Goal: Download file/media

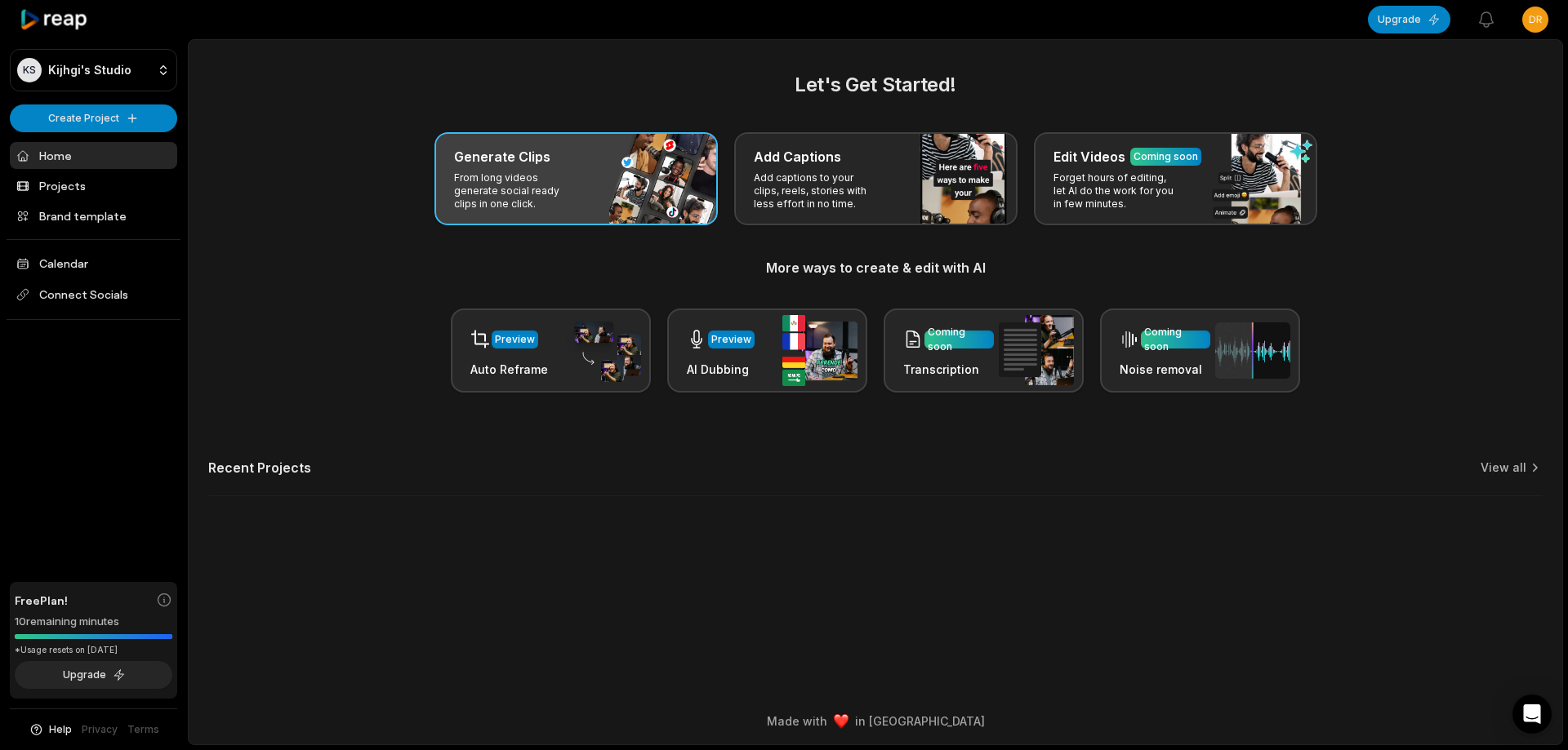
click at [571, 149] on div "Generate Clips" at bounding box center [576, 157] width 244 height 19
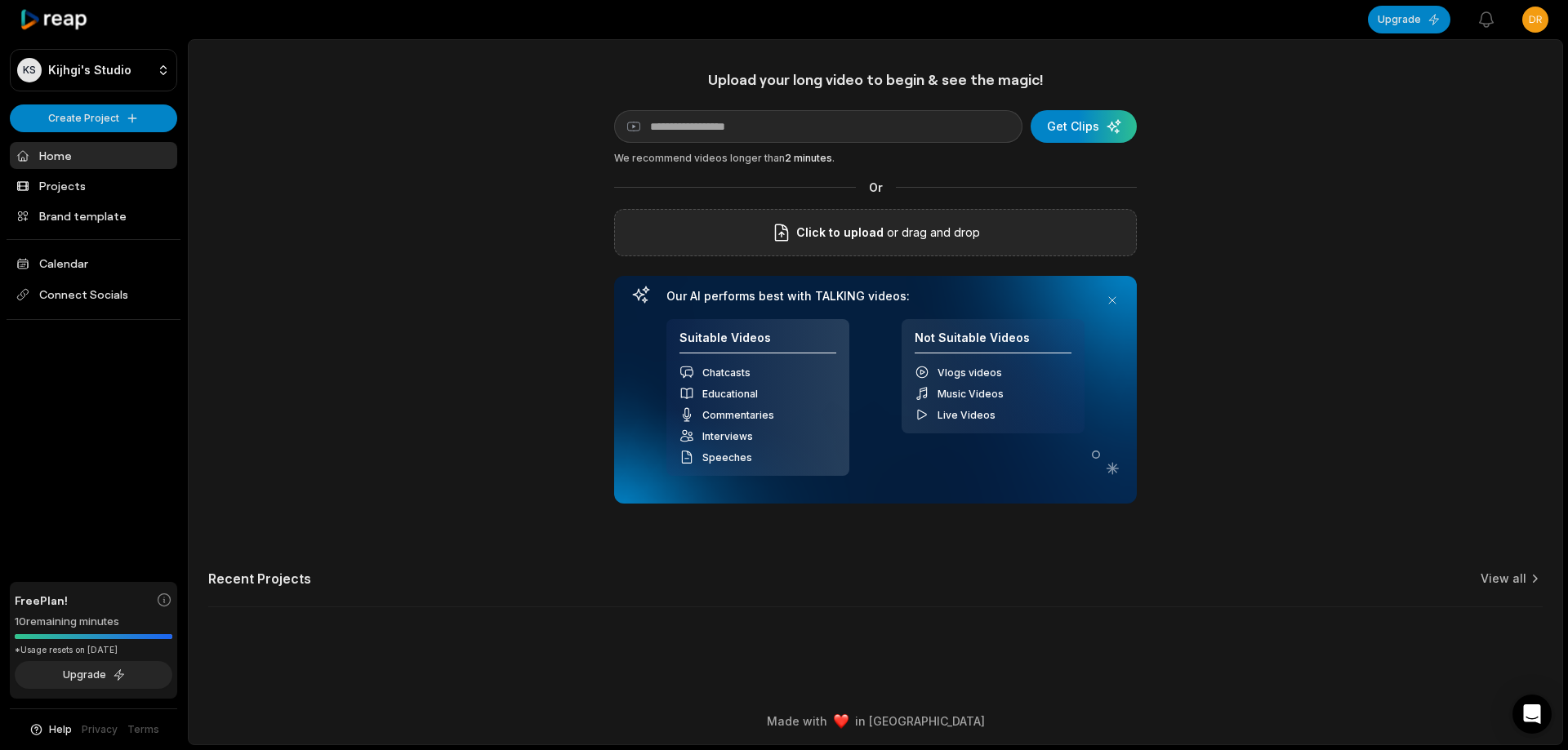
click at [876, 229] on span "Click to upload" at bounding box center [840, 233] width 88 height 19
click at [0, 0] on input "Click to upload" at bounding box center [0, 0] width 0 height 0
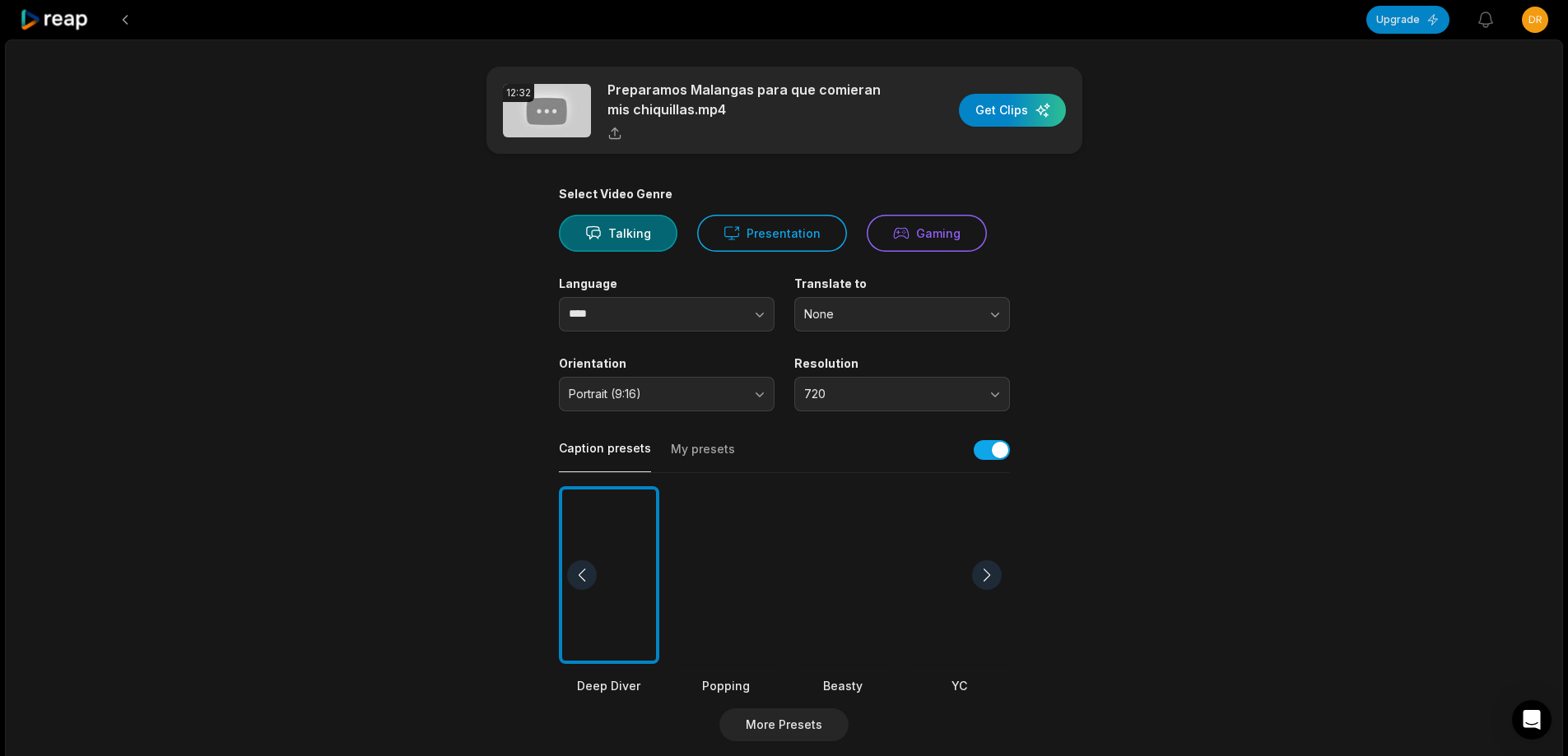
click at [853, 537] on div at bounding box center [843, 575] width 101 height 178
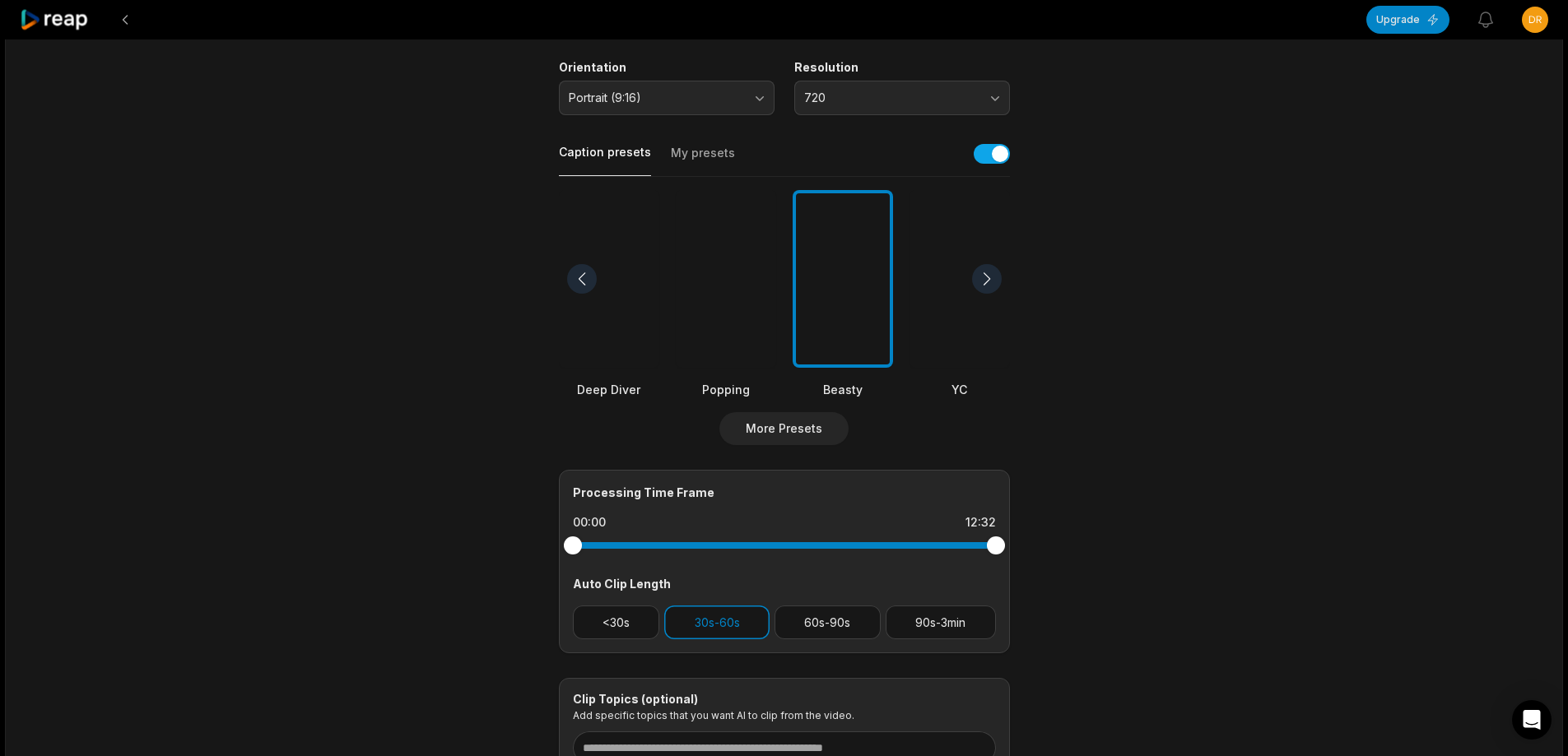
scroll to position [411, 0]
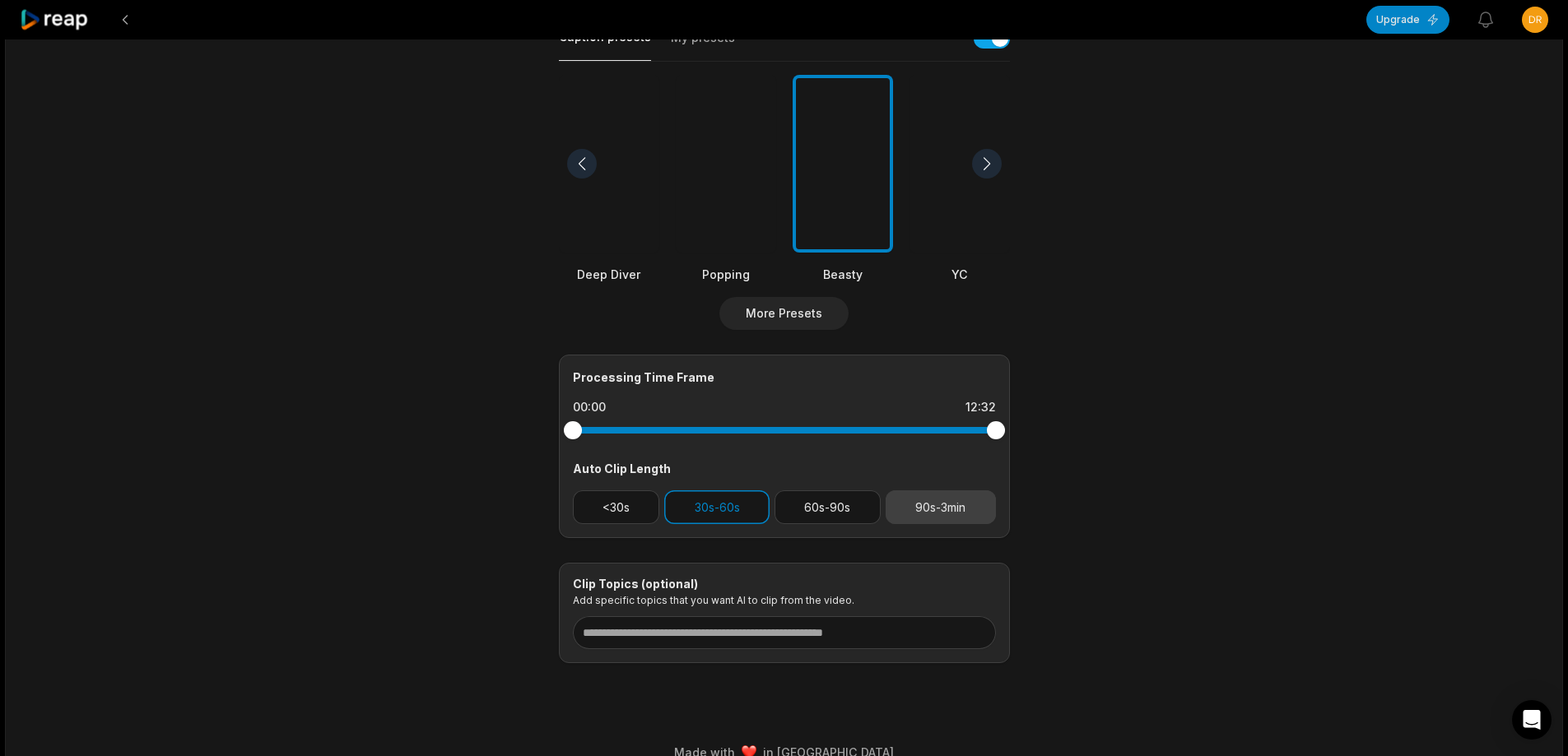
click at [958, 523] on button "90s-3min" at bounding box center [941, 507] width 111 height 34
click at [692, 500] on button "30s-60s" at bounding box center [717, 507] width 105 height 34
drag, startPoint x: 996, startPoint y: 430, endPoint x: 910, endPoint y: 431, distance: 86.0
click at [910, 431] on div at bounding box center [909, 430] width 18 height 18
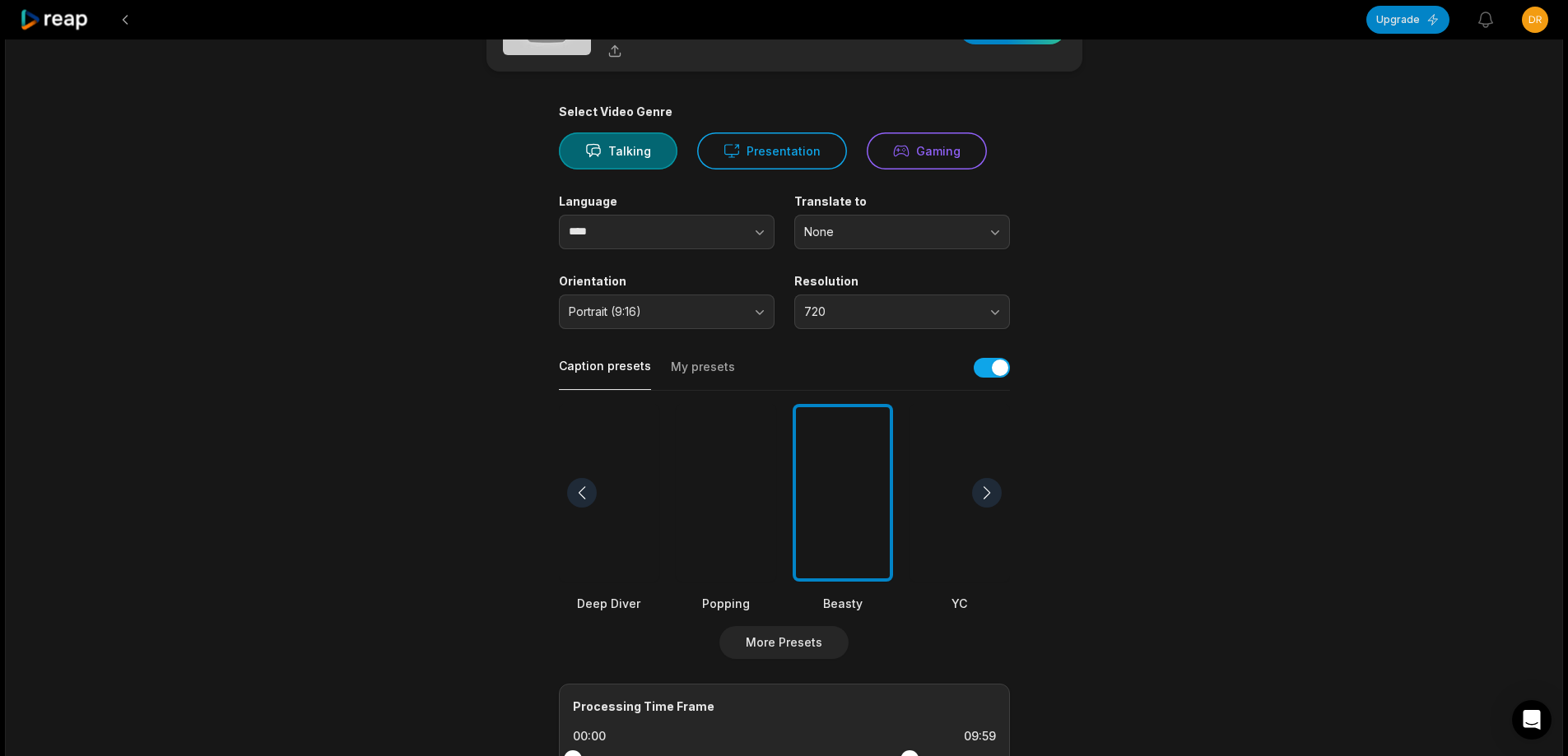
scroll to position [0, 0]
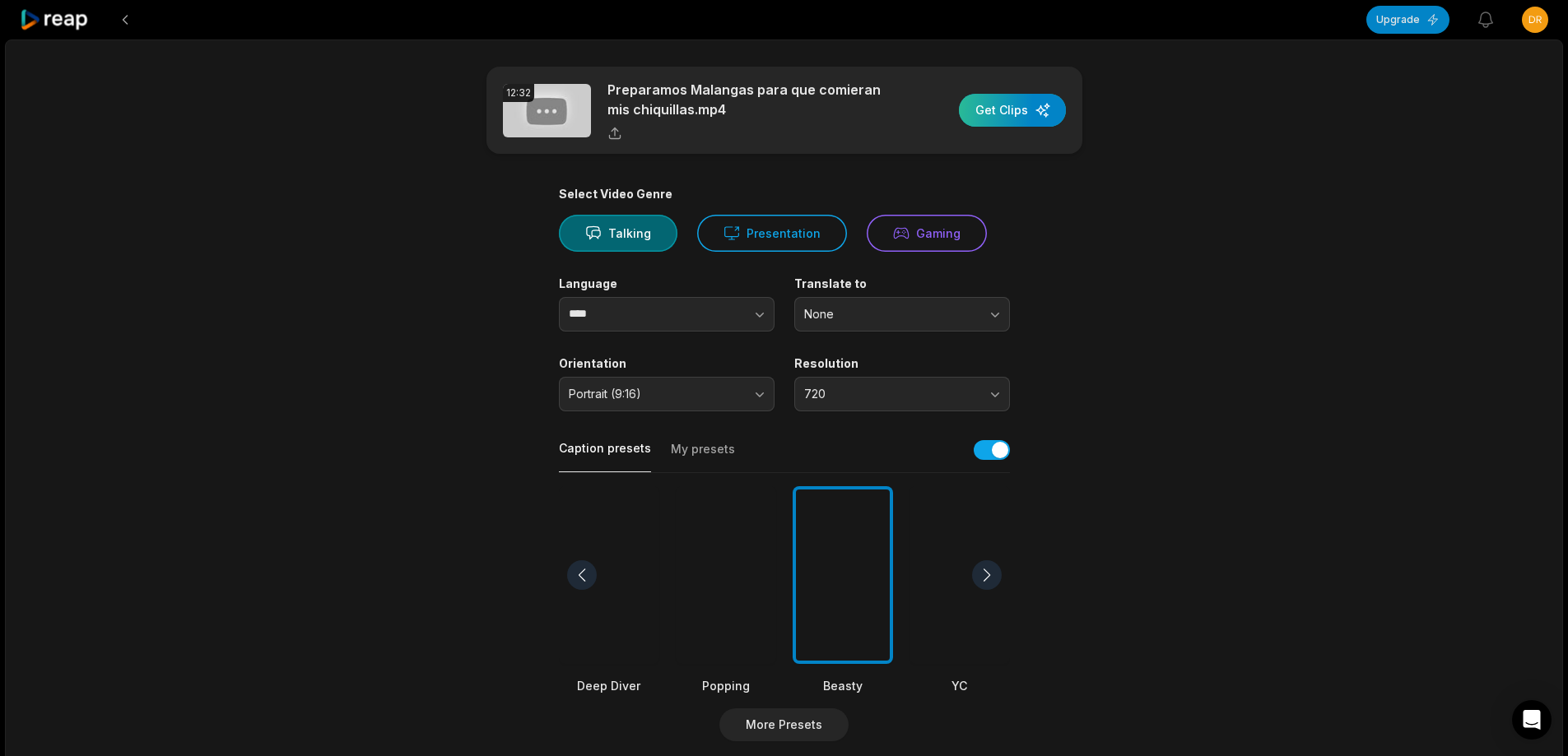
click at [1018, 106] on div "button" at bounding box center [1012, 110] width 107 height 33
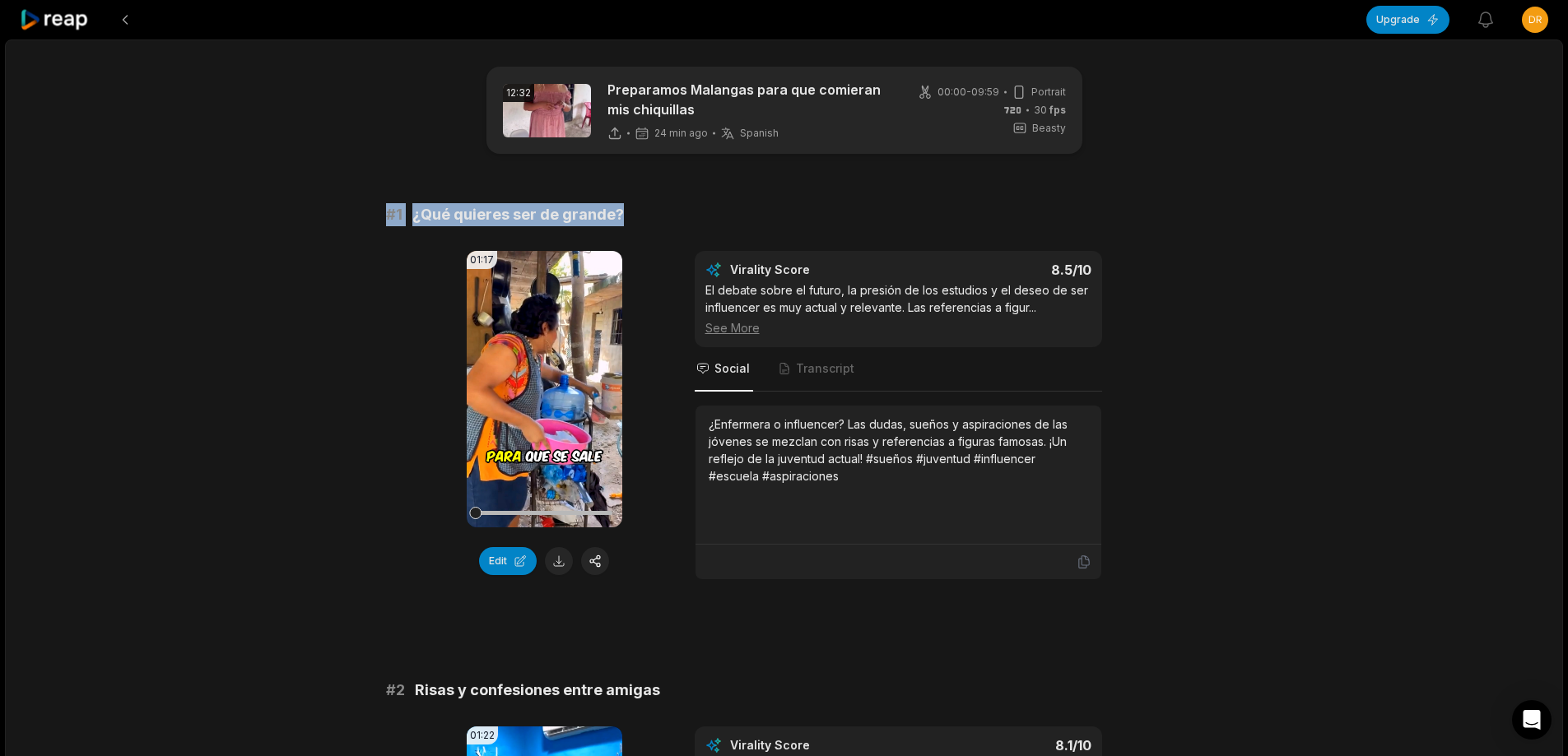
drag, startPoint x: 384, startPoint y: 215, endPoint x: 632, endPoint y: 217, distance: 248.0
copy div "# 1 ¿Qué quieres ser de grande?"
click at [557, 555] on button at bounding box center [558, 561] width 28 height 28
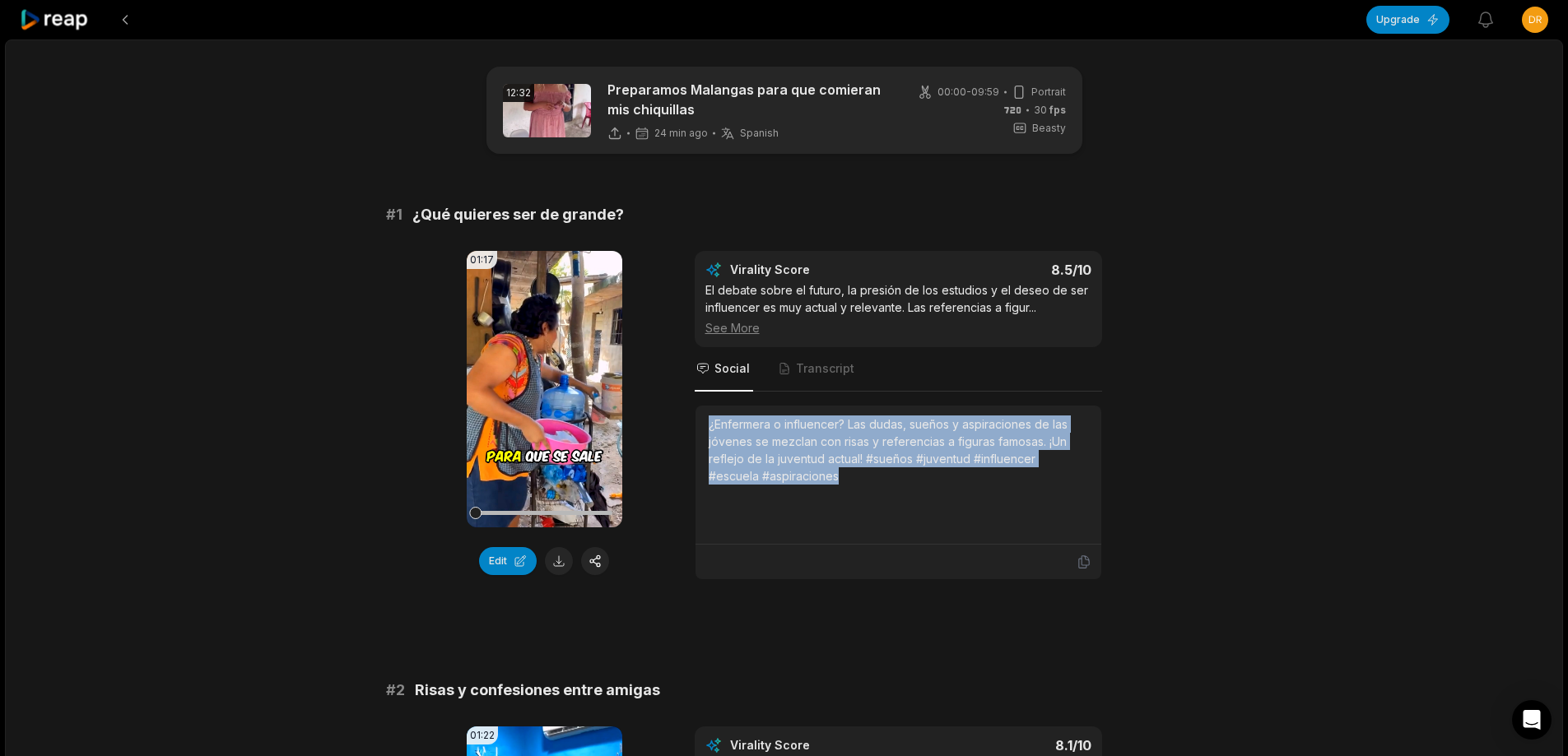
drag, startPoint x: 706, startPoint y: 422, endPoint x: 835, endPoint y: 474, distance: 139.1
click at [835, 474] on div "¿Enfermera o influencer? Las dudas, sueños y aspiraciones de las jóvenes se mez…" at bounding box center [898, 475] width 406 height 139
copy div "¿Enfermera o influencer? Las dudas, sueños y aspiraciones de las jóvenes se mez…"
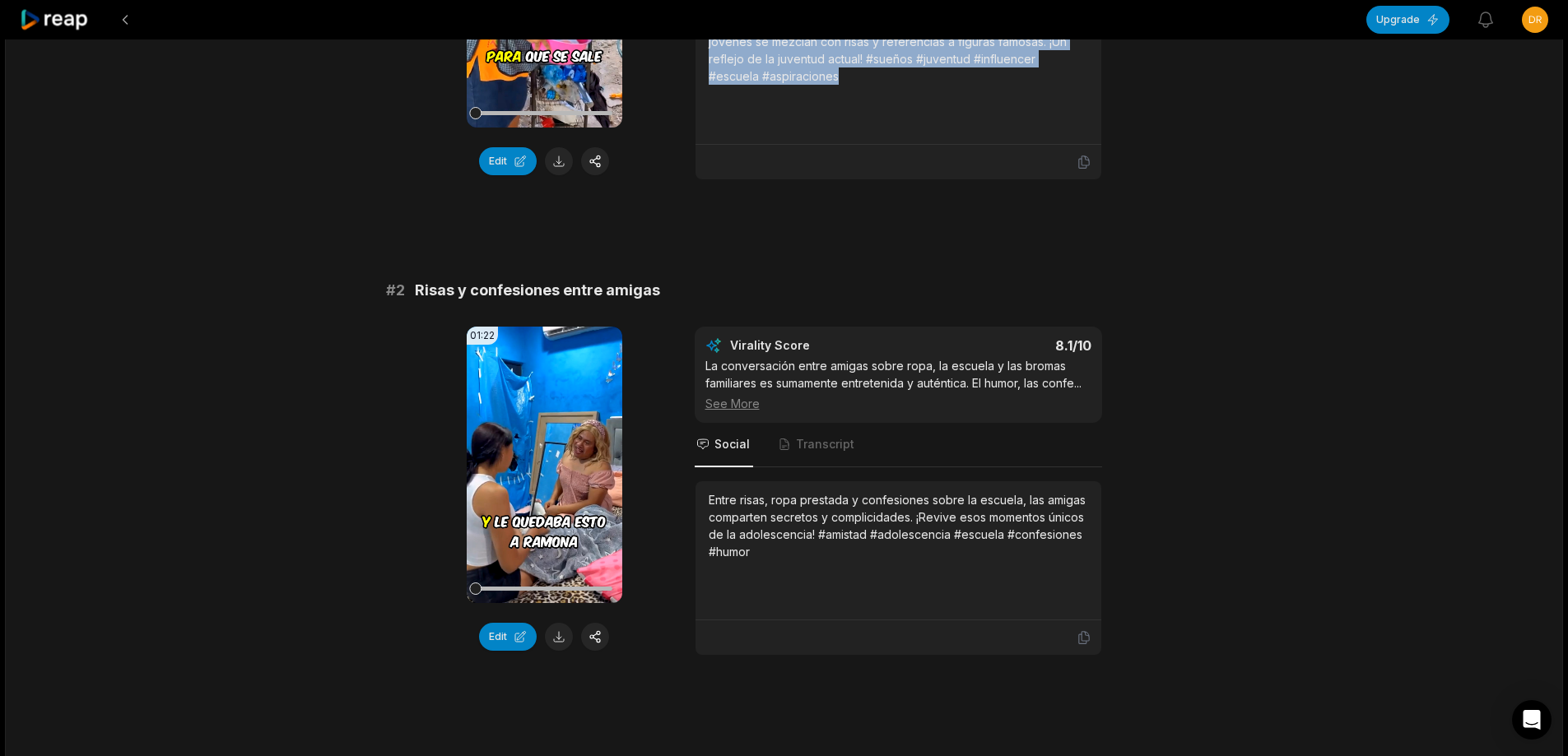
scroll to position [411, 0]
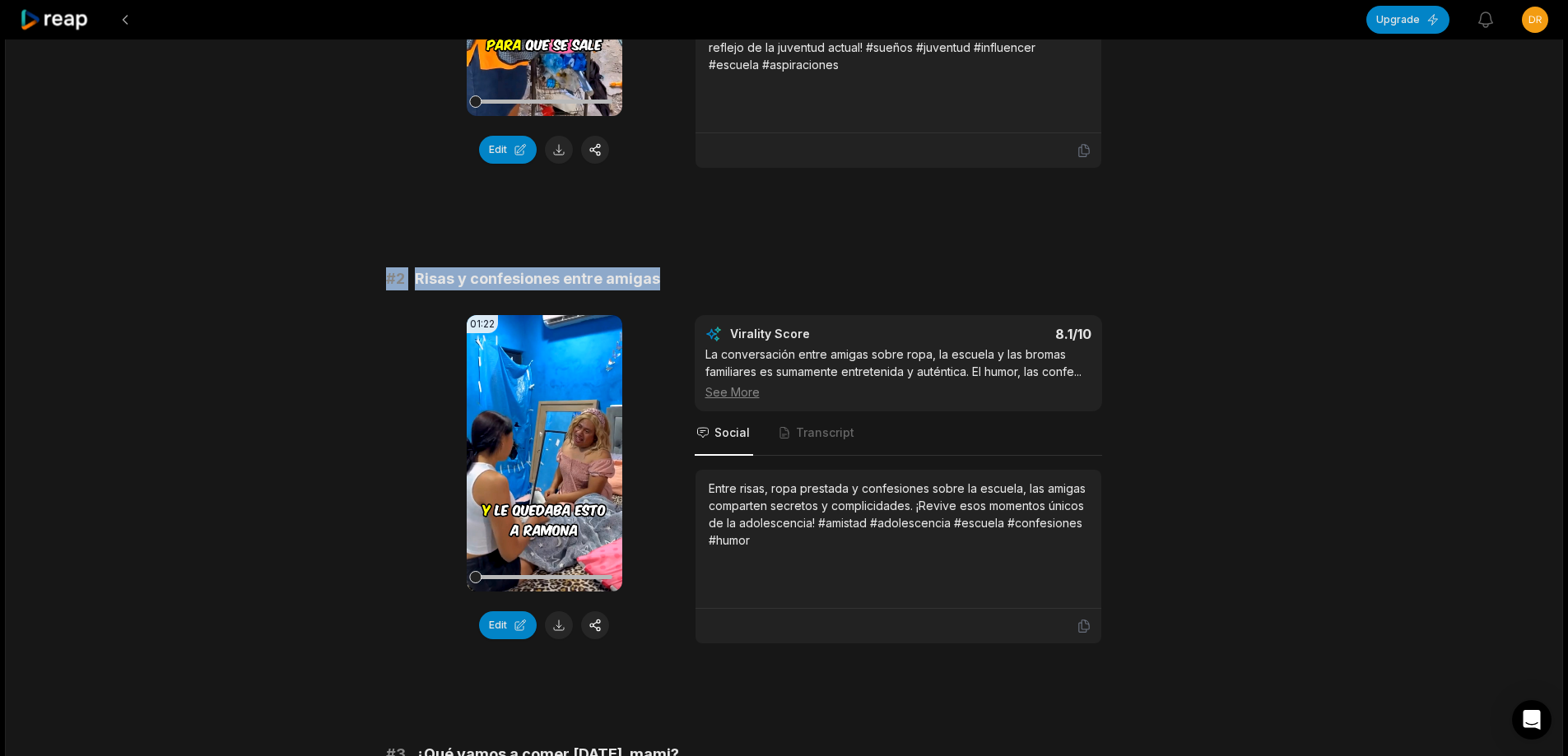
drag, startPoint x: 385, startPoint y: 278, endPoint x: 792, endPoint y: 263, distance: 407.3
copy div "# 2 Risas y confesiones entre amigas"
click at [559, 629] on button at bounding box center [558, 625] width 28 height 28
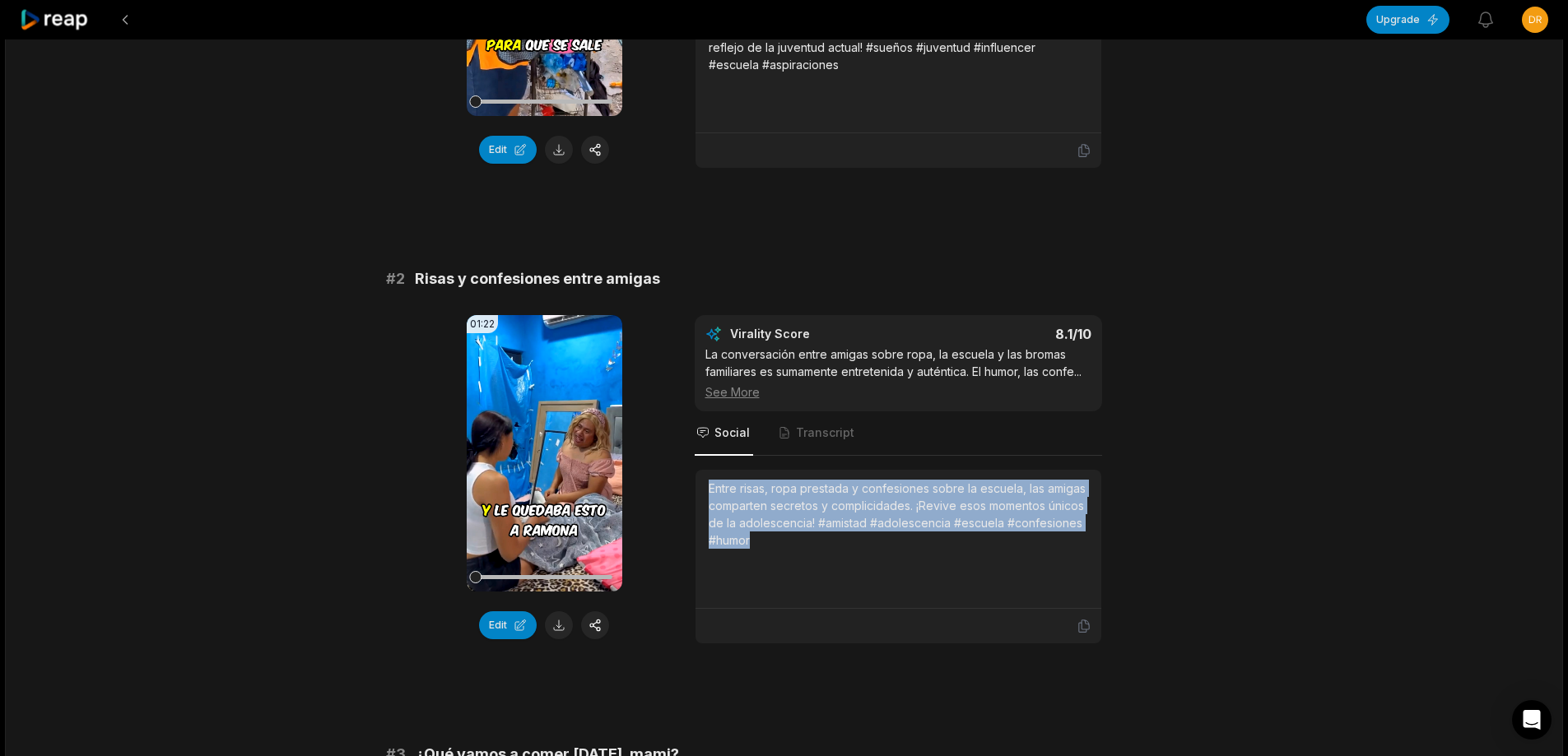
drag, startPoint x: 706, startPoint y: 487, endPoint x: 802, endPoint y: 524, distance: 102.9
click at [808, 559] on div "Entre risas, ropa prestada y confesiones sobre la escuela, las amigas comparten…" at bounding box center [898, 539] width 406 height 139
copy div "Entre risas, ropa prestada y confesiones sobre la escuela, las amigas comparten…"
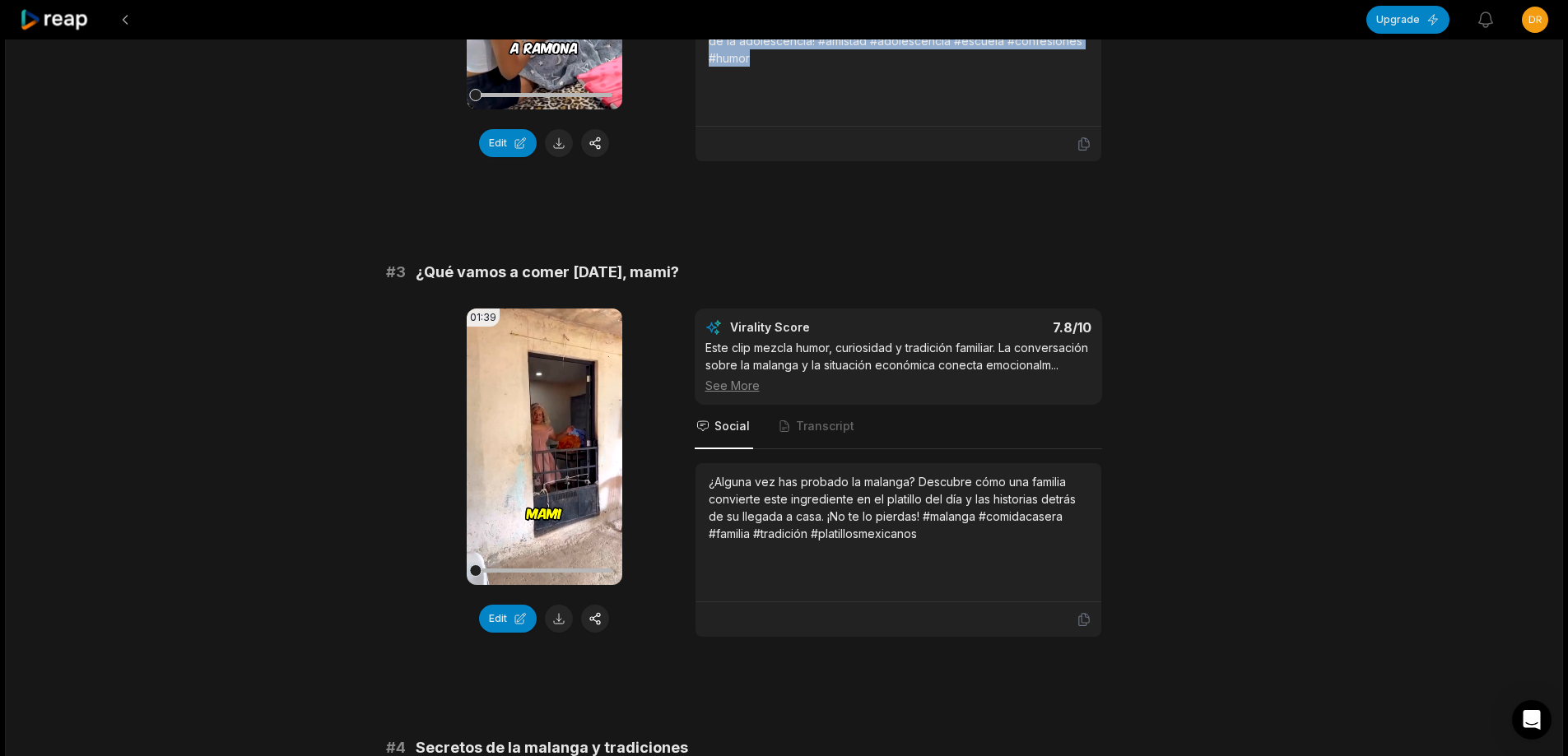
scroll to position [905, 0]
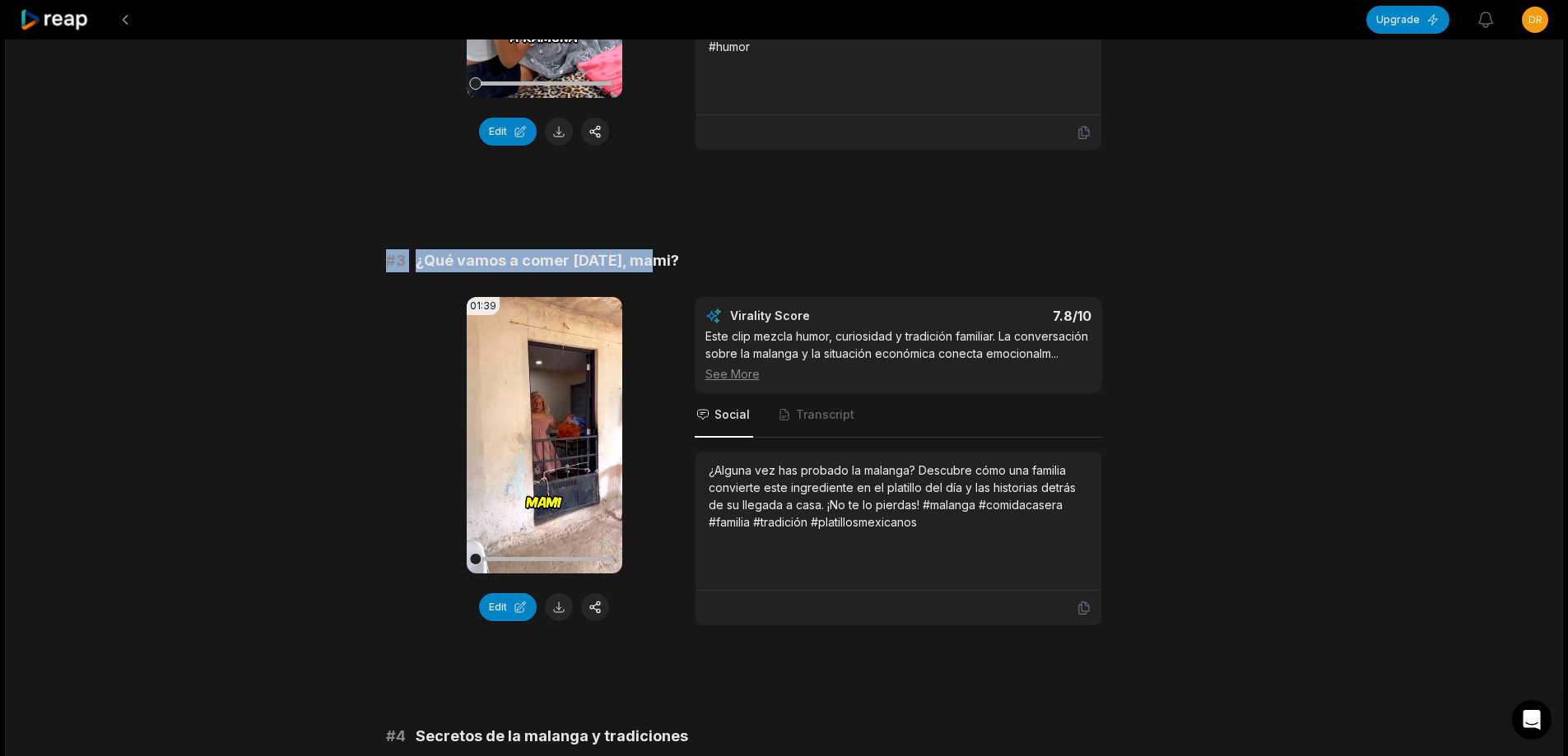
drag, startPoint x: 383, startPoint y: 261, endPoint x: 756, endPoint y: 262, distance: 373.0
copy div "# 3 ¿Qué vamos a comer hoy, mami?"
click at [559, 605] on button at bounding box center [558, 606] width 28 height 28
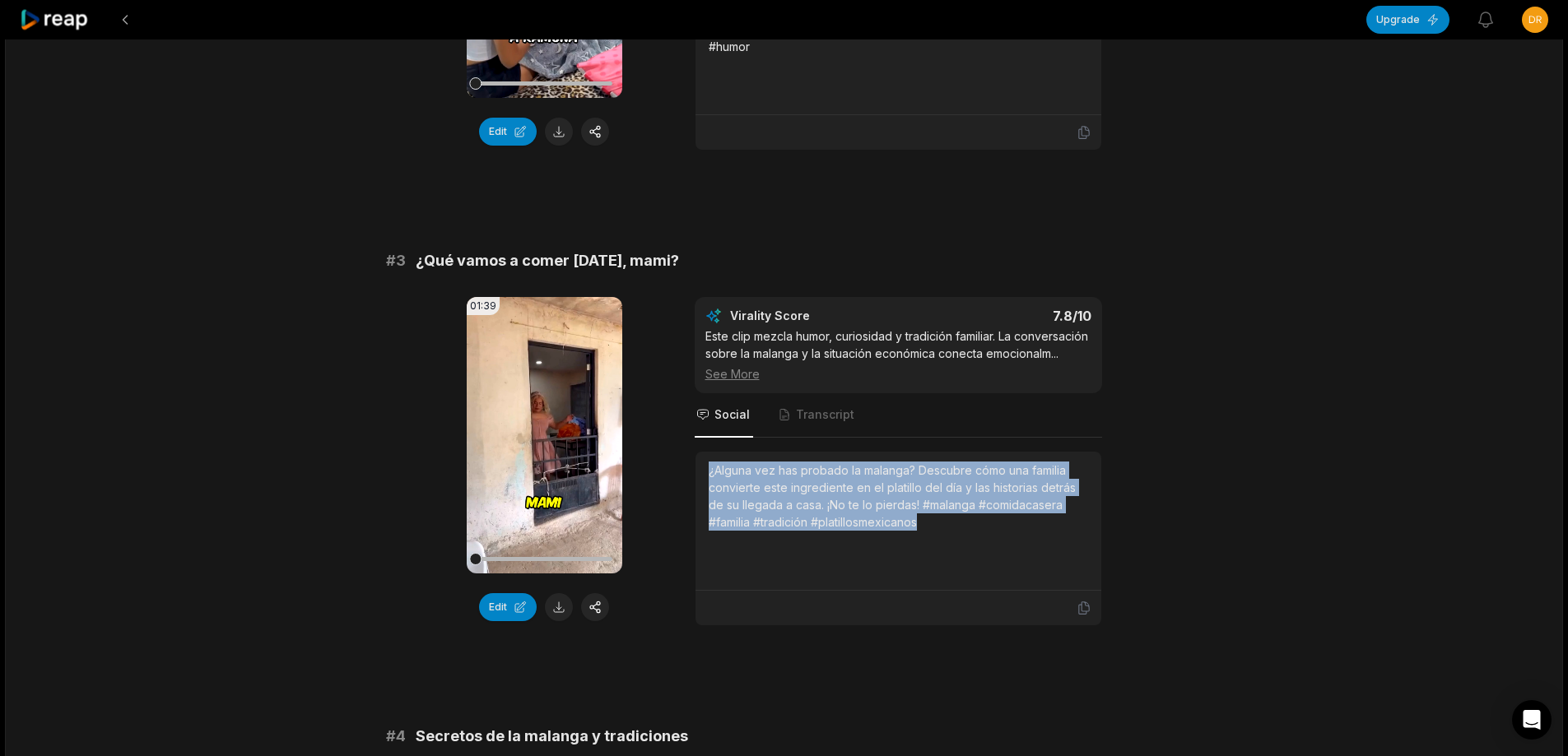
drag, startPoint x: 705, startPoint y: 490, endPoint x: 928, endPoint y: 512, distance: 224.1
click at [968, 554] on div "¿Alguna vez has probado la malanga? Descubre cómo una familia convierte este in…" at bounding box center [898, 522] width 406 height 139
copy div "¿Alguna vez has probado la malanga? Descubre cómo una familia convierte este in…"
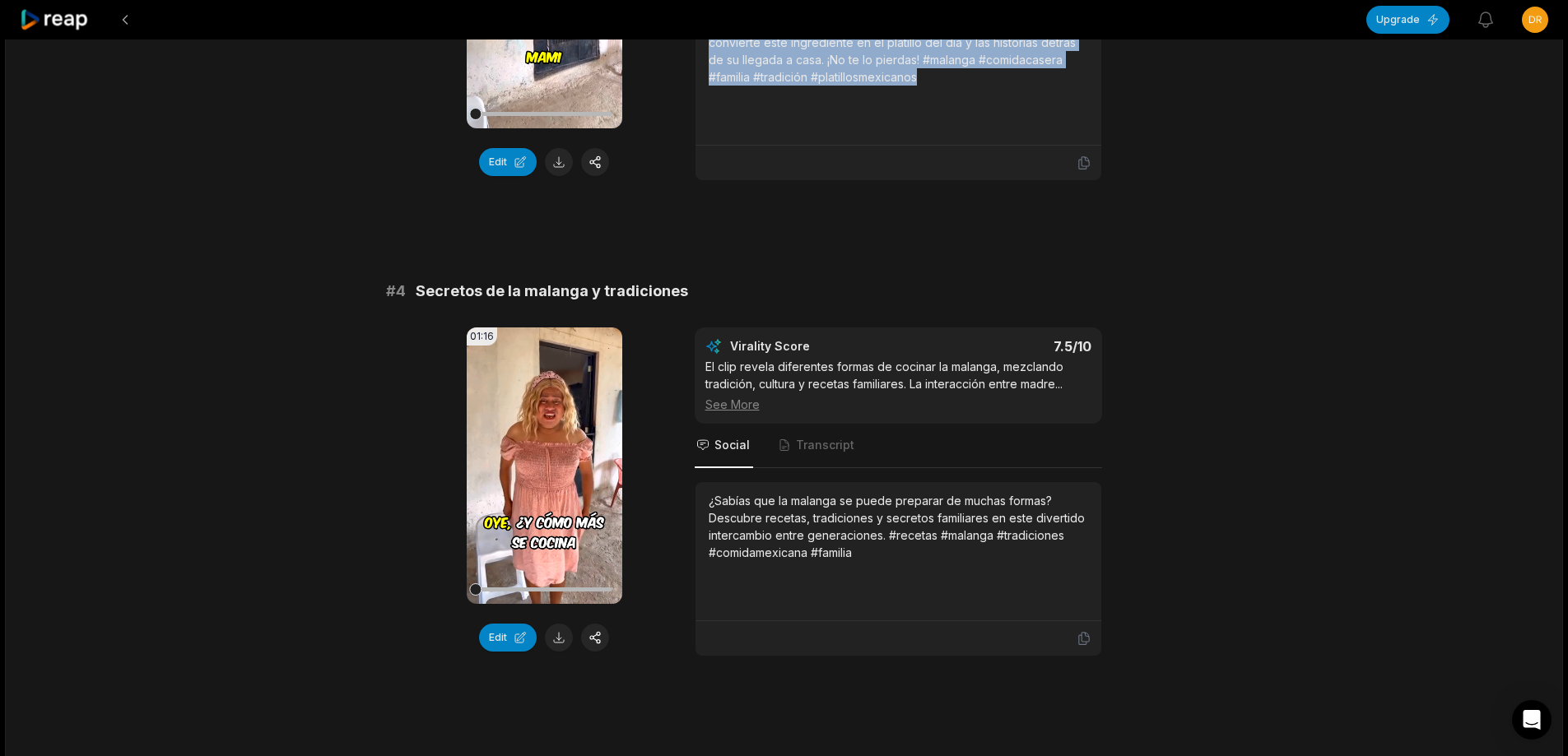
scroll to position [1399, 0]
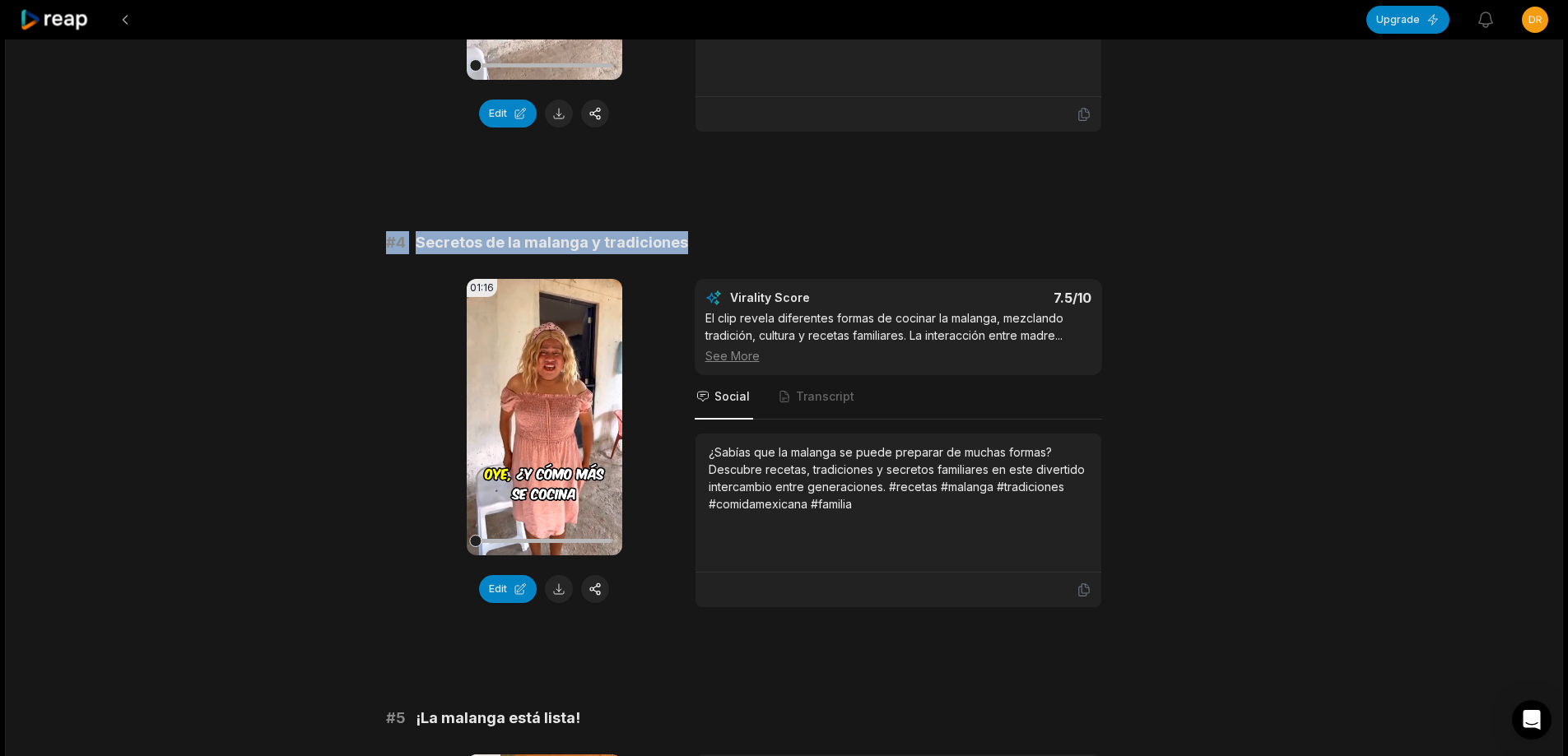
drag, startPoint x: 389, startPoint y: 259, endPoint x: 760, endPoint y: 261, distance: 371.0
click at [760, 261] on div "12:32 Preparamos Malangas para que comieran mis chiquillas 24 min ago Spanish e…" at bounding box center [784, 635] width 1558 height 3988
copy div "# 4 Secretos de la malanga y tradiciones"
click at [564, 603] on button at bounding box center [558, 588] width 28 height 28
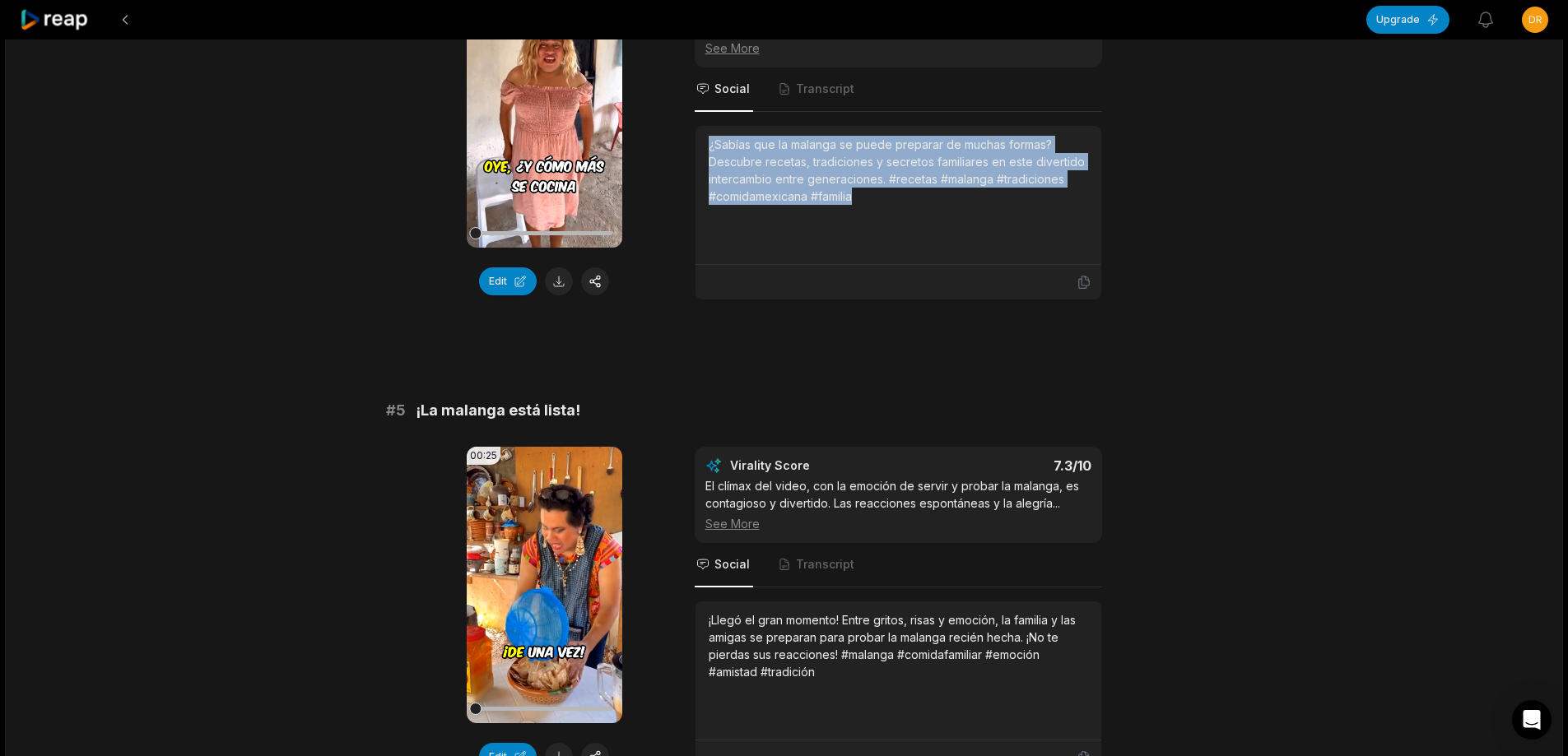
scroll to position [1728, 0]
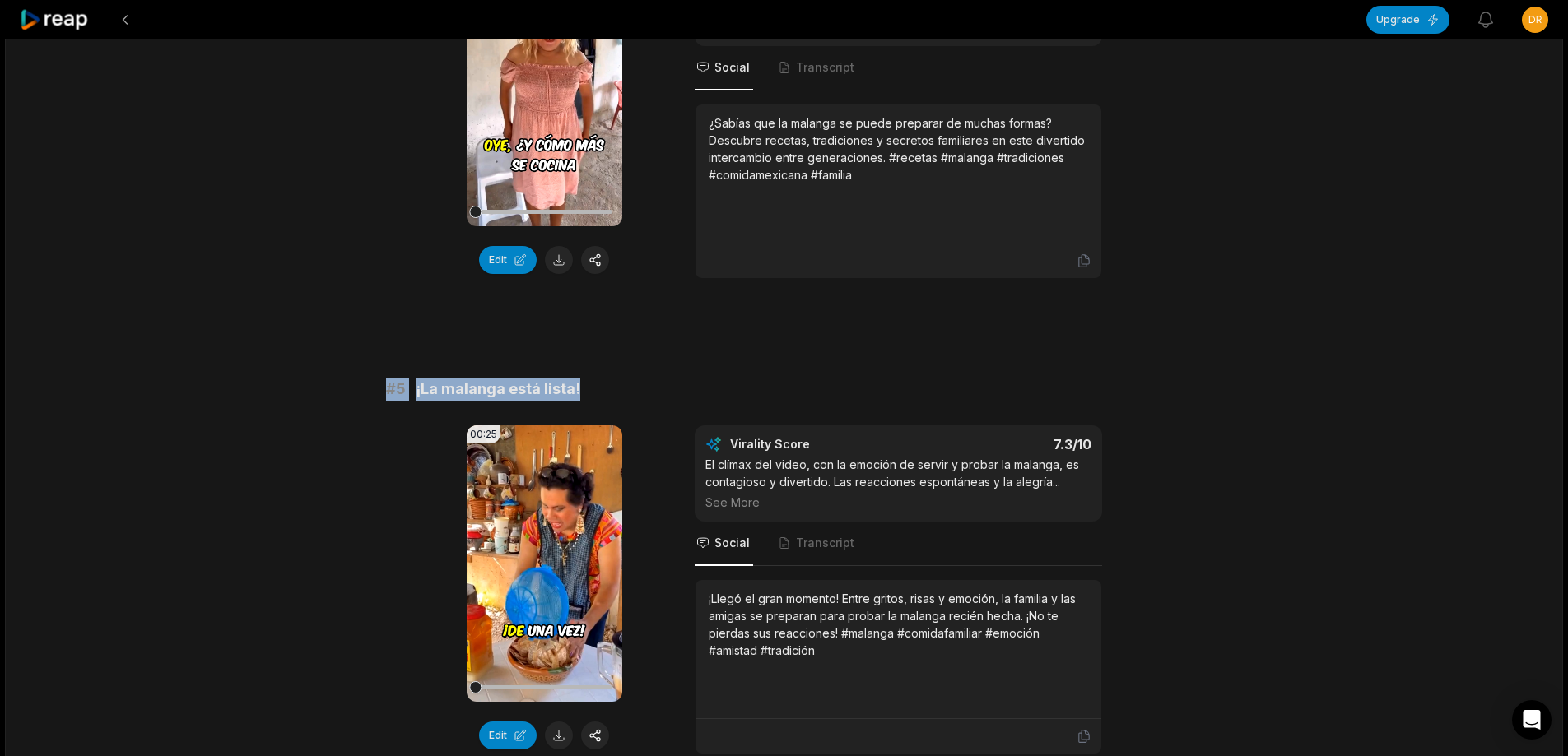
drag, startPoint x: 375, startPoint y: 401, endPoint x: 569, endPoint y: 406, distance: 194.1
click at [630, 402] on div "12:32 Preparamos Malangas para que comieran mis chiquillas 24 min ago Spanish e…" at bounding box center [784, 306] width 1558 height 3988
copy div "# 5 ¡La malanga está lista!"
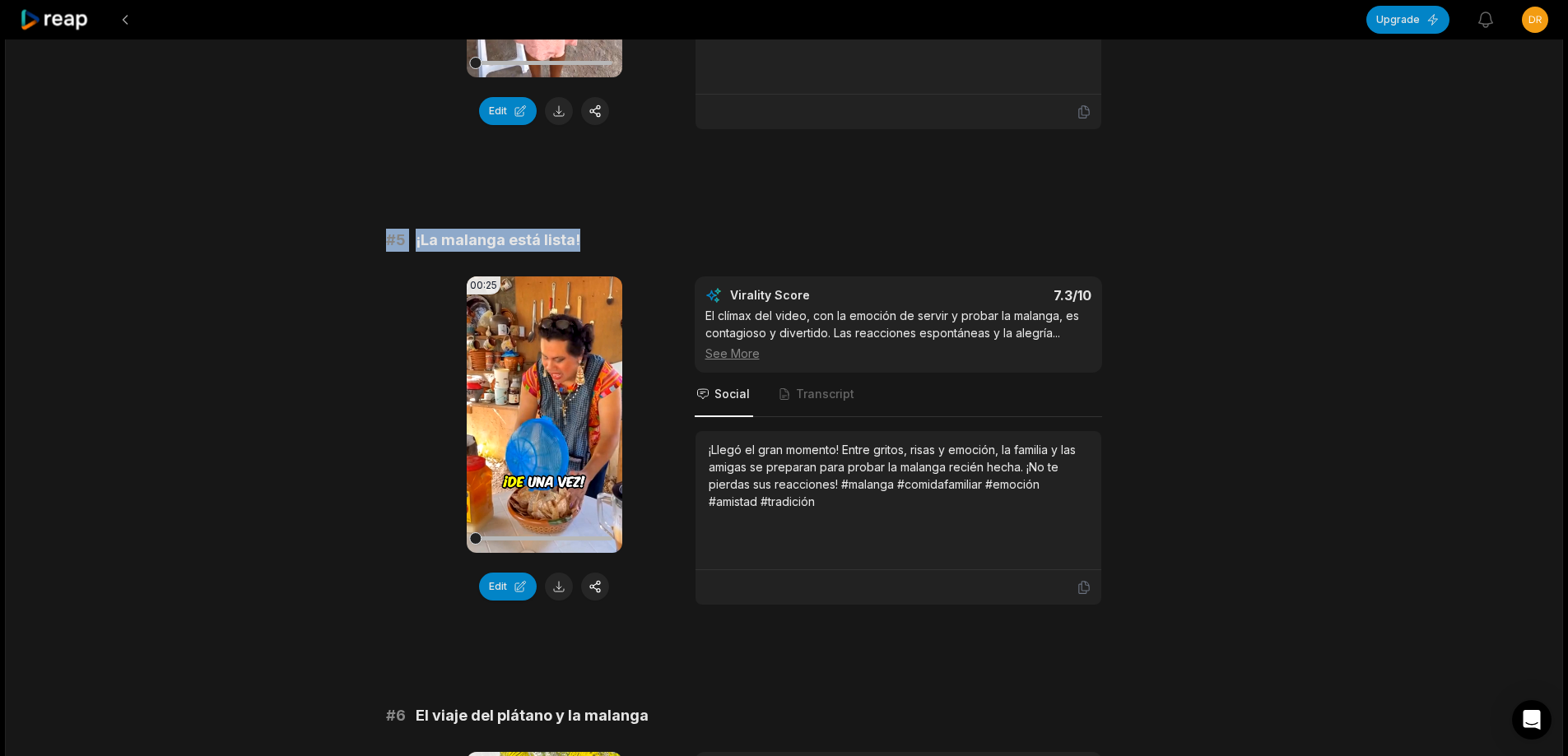
scroll to position [1892, 0]
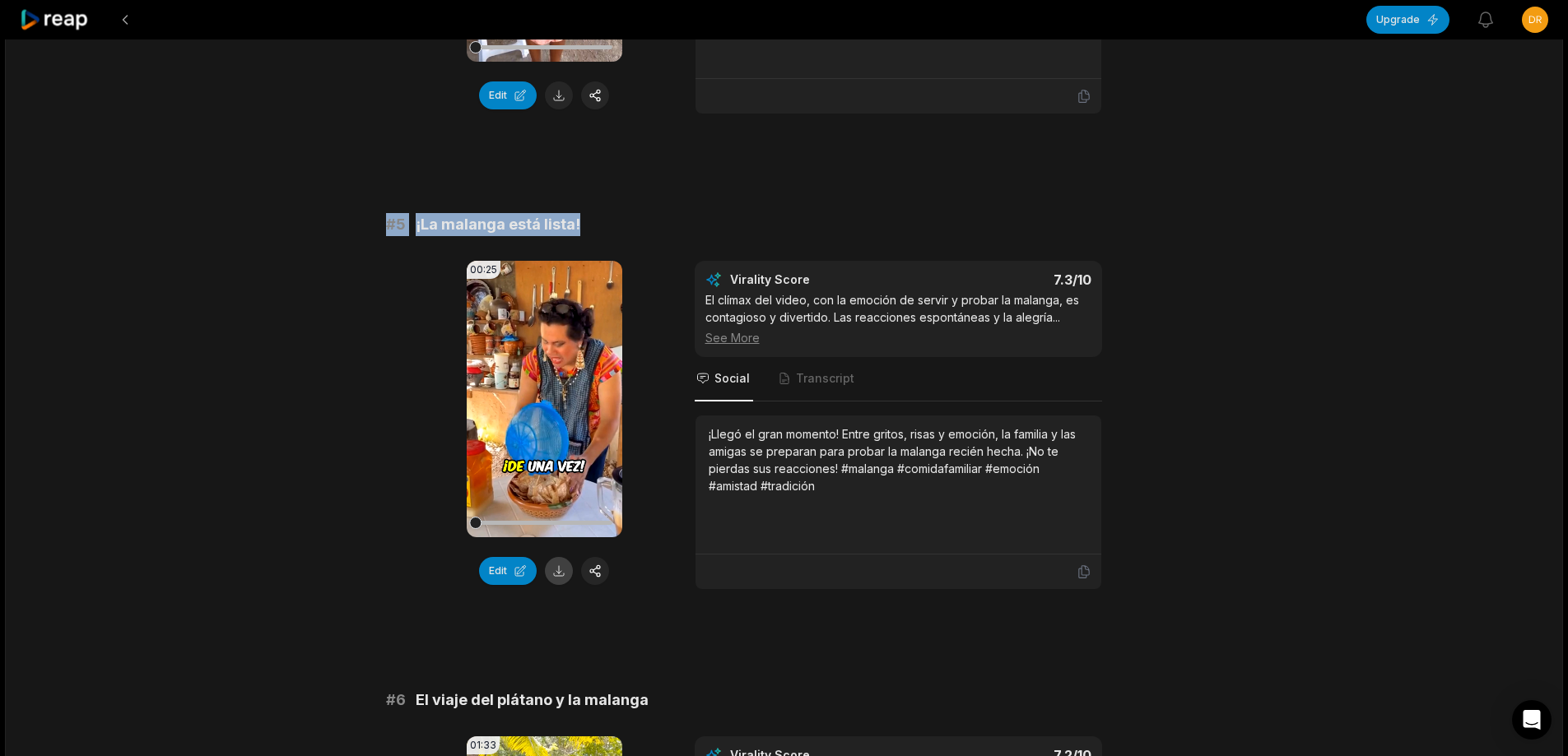
click at [549, 585] on button at bounding box center [558, 571] width 28 height 28
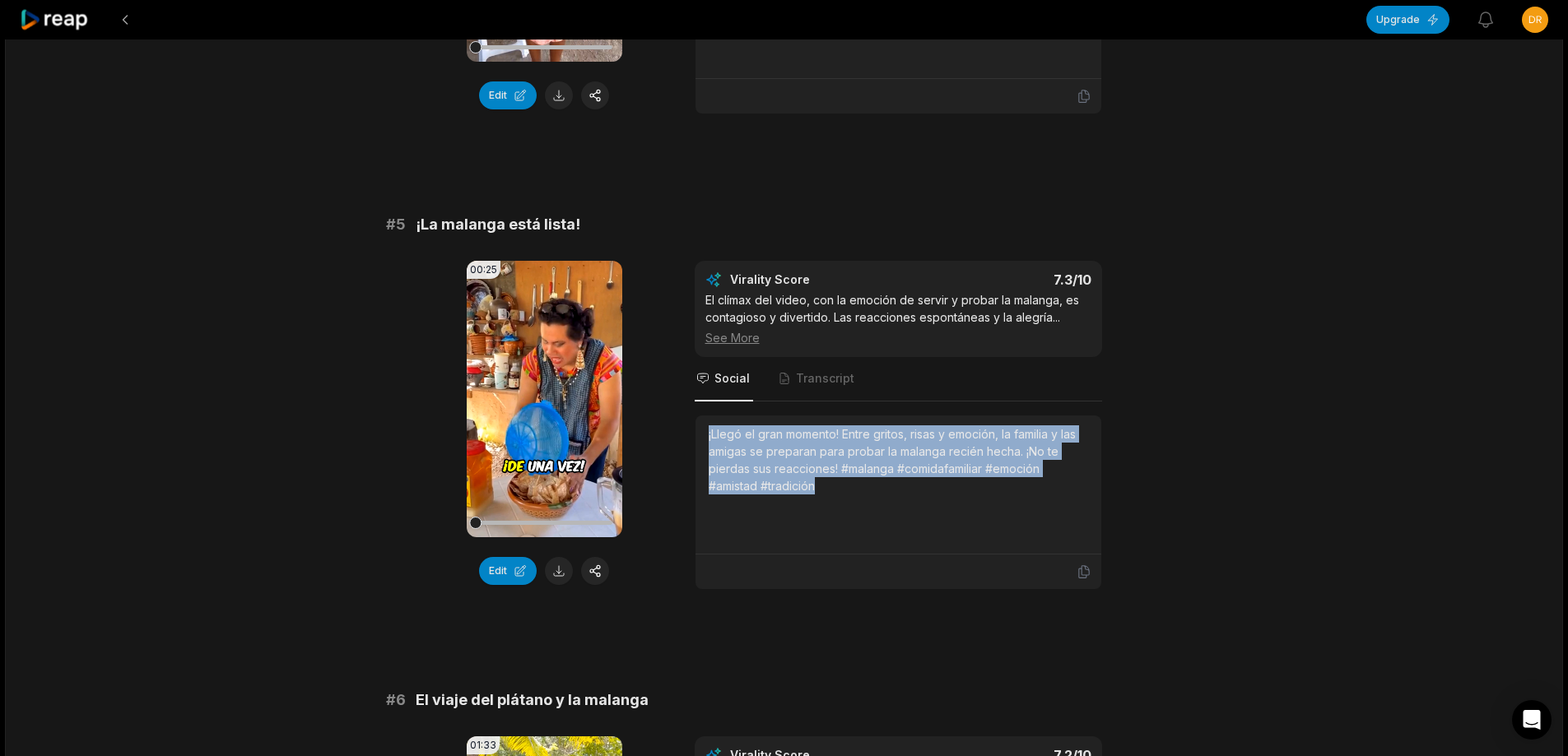
drag, startPoint x: 705, startPoint y: 451, endPoint x: 842, endPoint y: 508, distance: 148.4
click at [842, 508] on div "¡Llegó el gran momento! Entre gritos, risas y emoción, la familia y las amigas …" at bounding box center [898, 485] width 406 height 139
copy div "¡Llegó el gran momento! Entre gritos, risas y emoción, la familia y las amigas …"
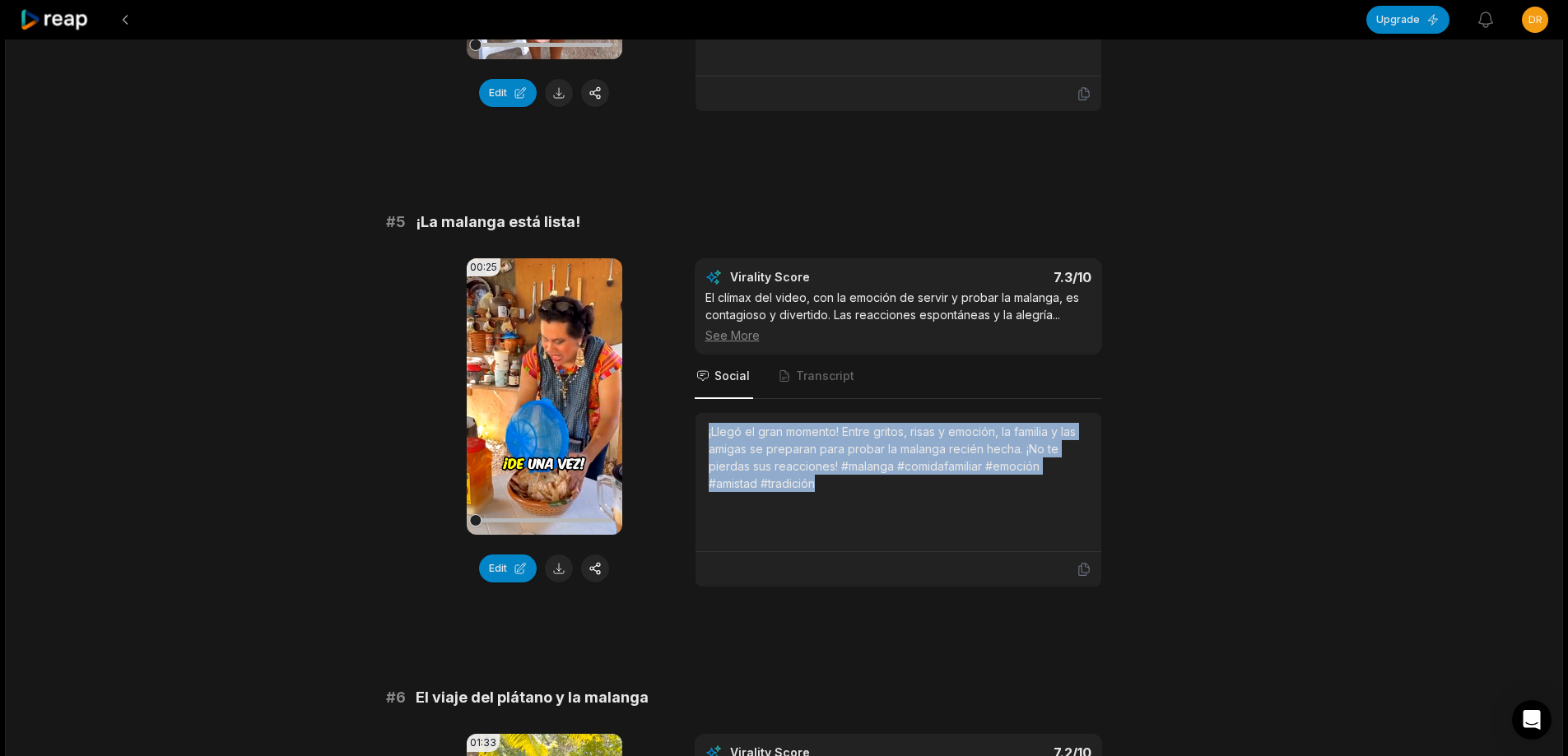
scroll to position [1975, 0]
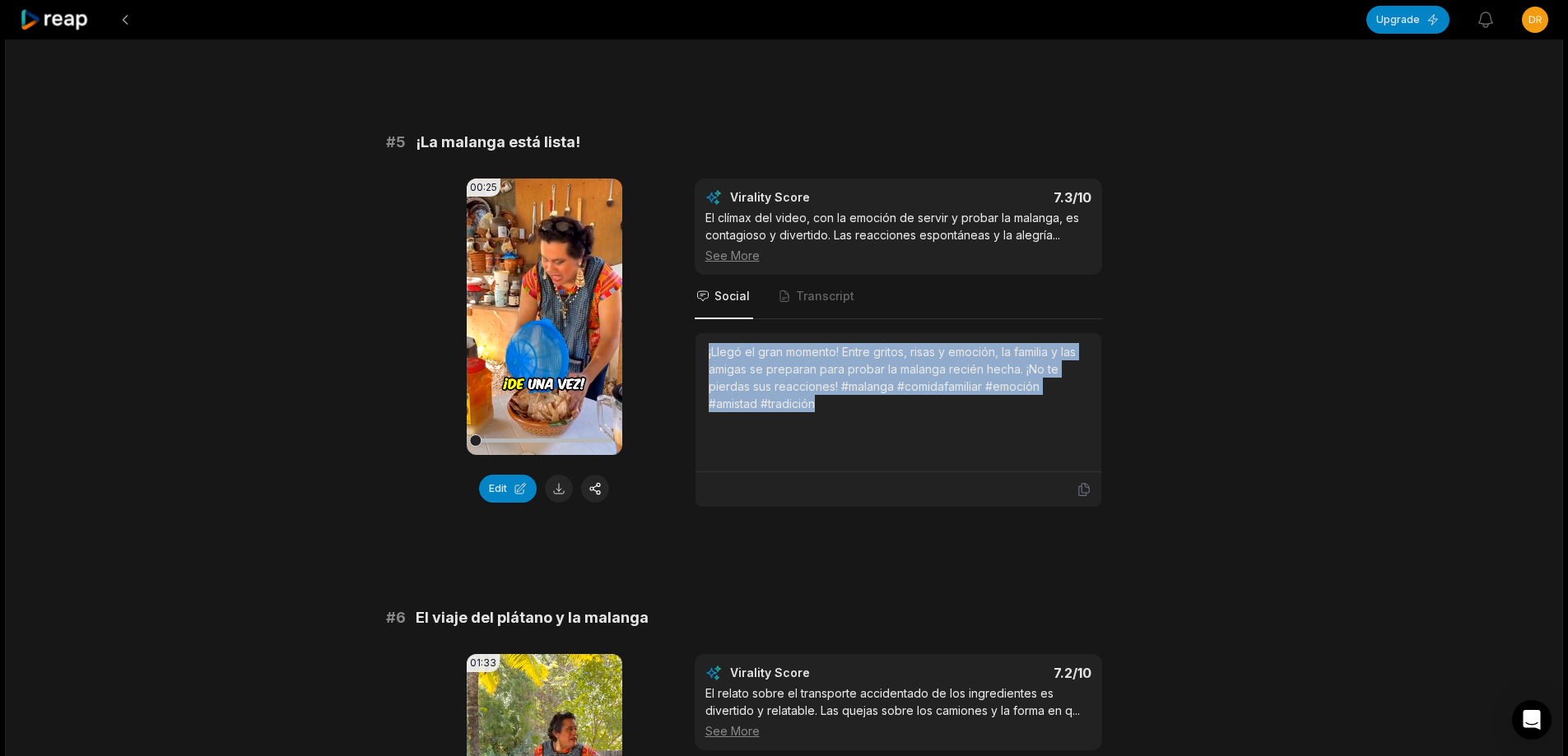
scroll to position [1975, 0]
